Goal: Task Accomplishment & Management: Manage account settings

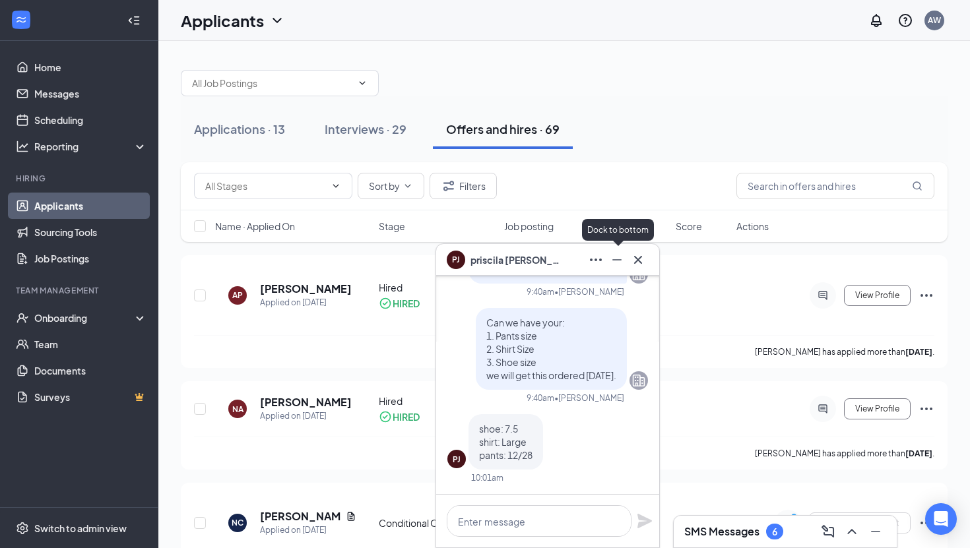
click at [616, 258] on icon "Minimize" at bounding box center [617, 260] width 16 height 16
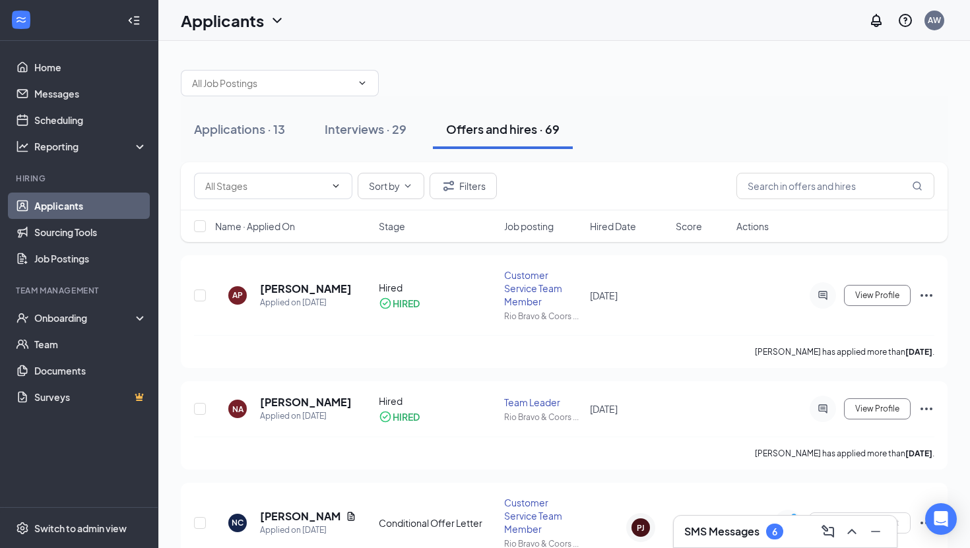
click at [803, 172] on div "Sort by Filters" at bounding box center [564, 186] width 767 height 48
click at [803, 190] on input "text" at bounding box center [835, 186] width 198 height 26
paste input "[PERSON_NAME]"
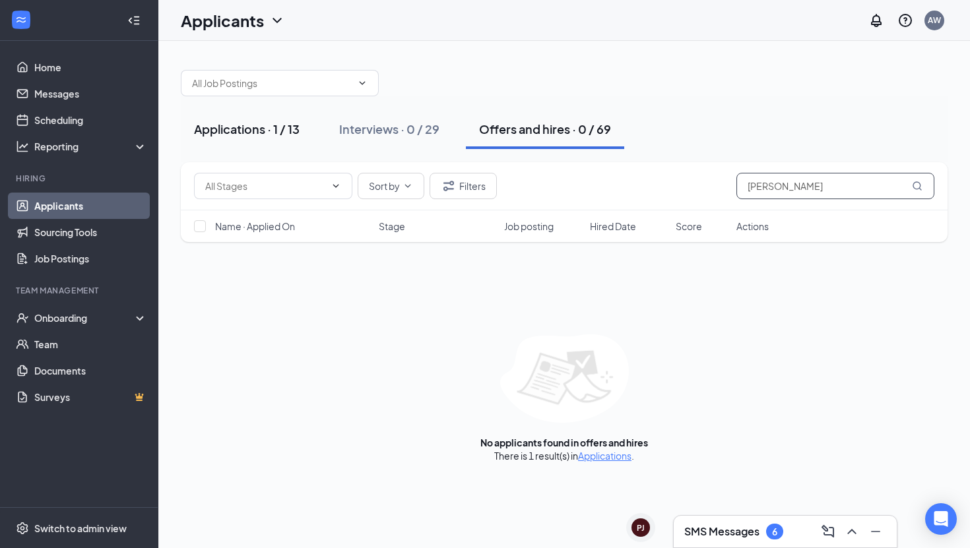
type input "[PERSON_NAME]"
click at [251, 126] on div "Applications · 1 / 13" at bounding box center [247, 129] width 106 height 16
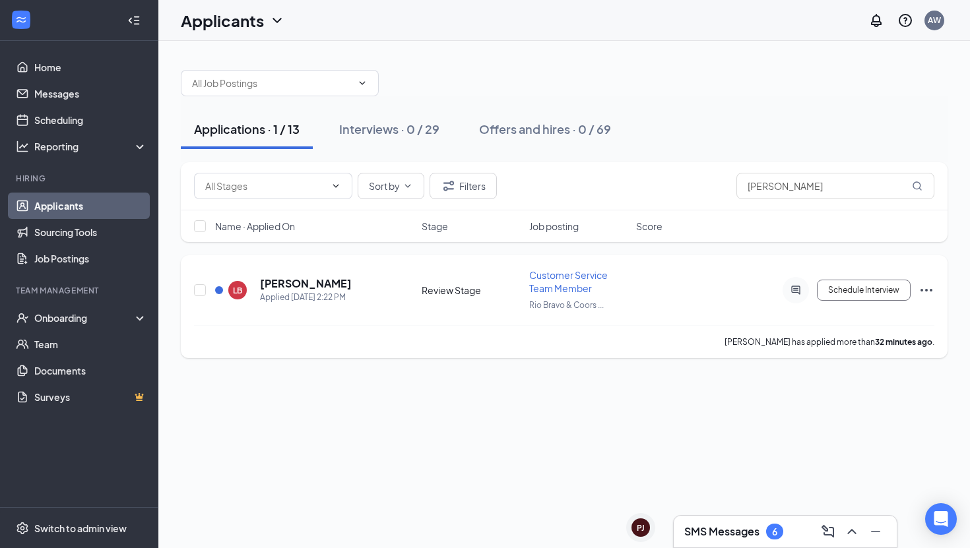
click at [931, 290] on icon "Ellipses" at bounding box center [926, 290] width 12 height 3
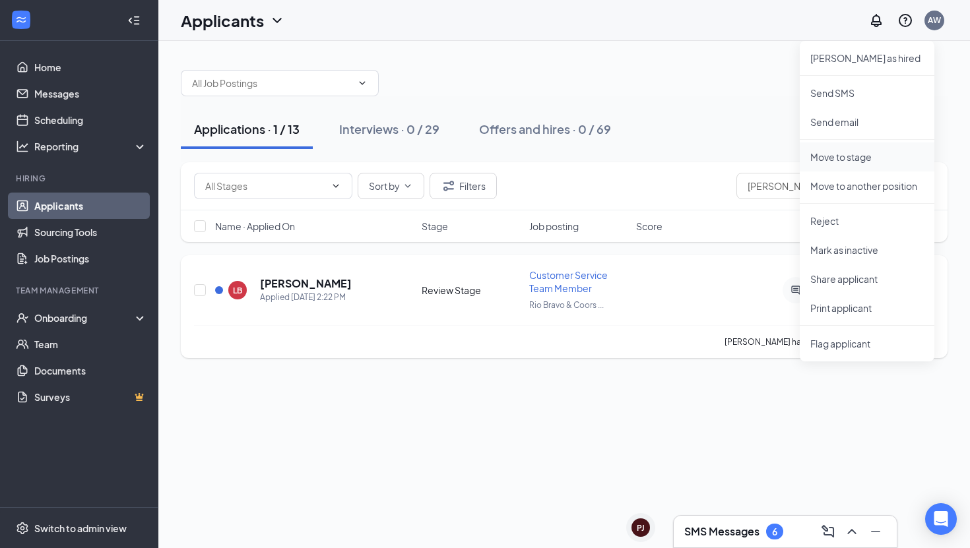
click at [877, 160] on p "Move to stage" at bounding box center [866, 156] width 113 height 13
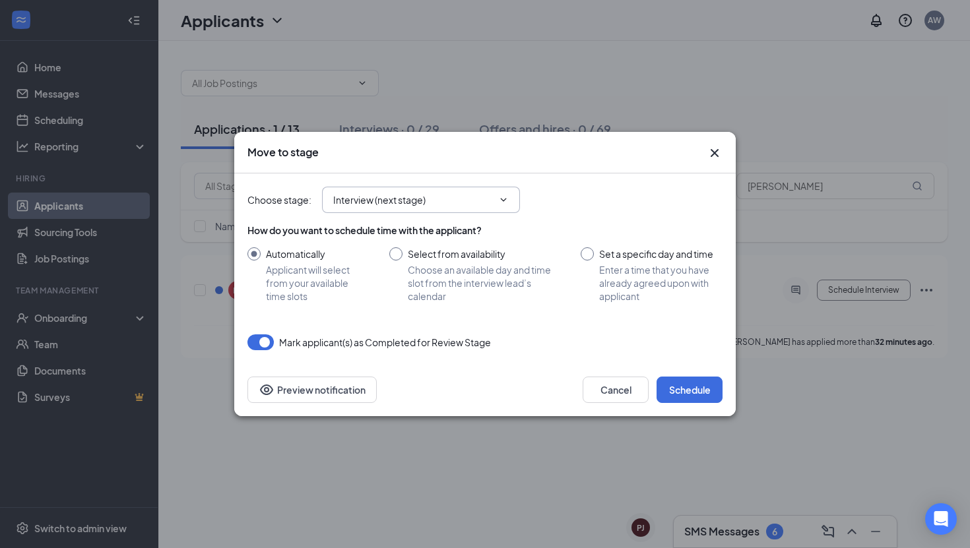
click at [433, 199] on input "Interview (next stage)" at bounding box center [413, 200] width 160 height 15
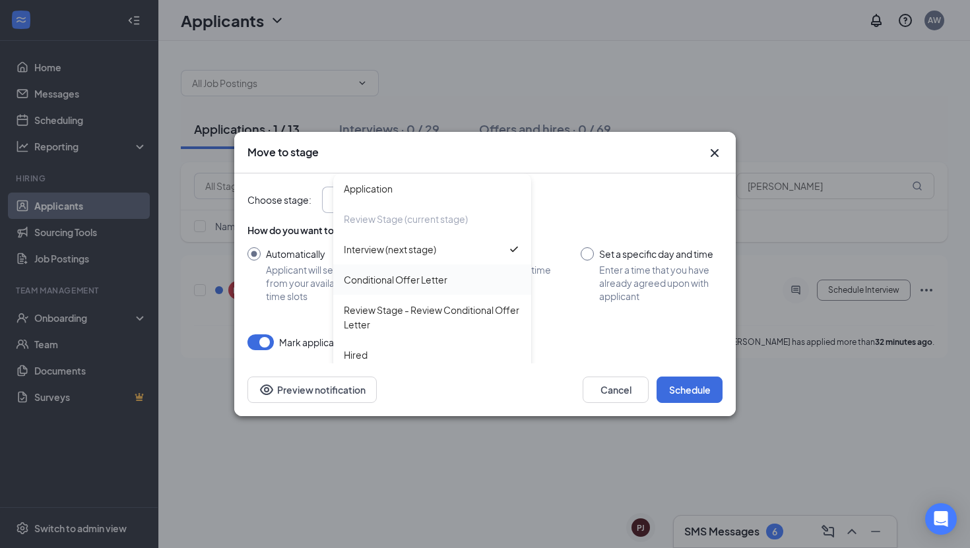
click at [418, 283] on div "Conditional Offer Letter" at bounding box center [396, 279] width 104 height 15
type input "Conditional Offer Letter"
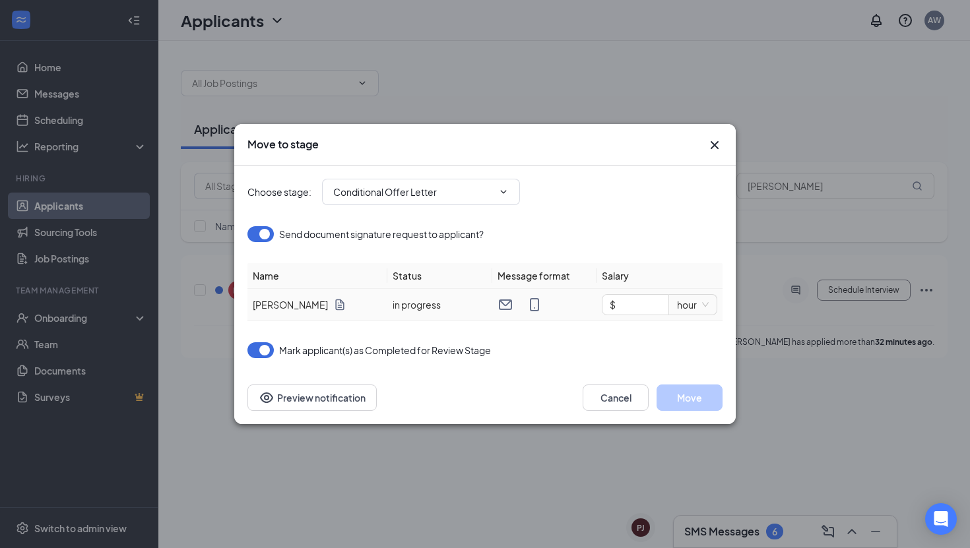
click at [645, 316] on td "$ hour" at bounding box center [659, 305] width 126 height 32
click at [650, 301] on input "$" at bounding box center [635, 305] width 66 height 20
type input "$ 13"
click at [693, 396] on button "Move" at bounding box center [689, 398] width 66 height 26
